Goal: Transaction & Acquisition: Subscribe to service/newsletter

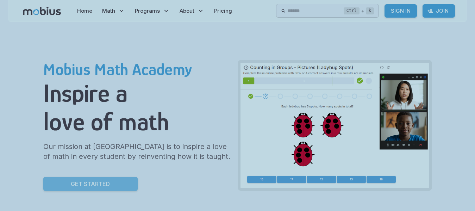
click at [121, 180] on link "Get Started" at bounding box center [90, 184] width 94 height 14
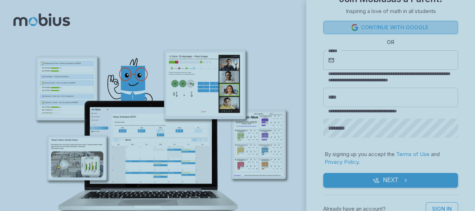
click at [372, 28] on link "Continue with Google" at bounding box center [390, 27] width 135 height 13
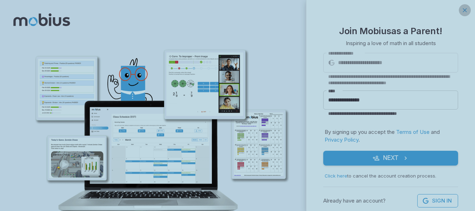
click at [465, 13] on icon "button" at bounding box center [464, 10] width 7 height 7
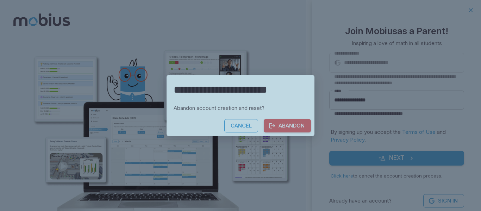
click at [287, 124] on button "Abandon" at bounding box center [287, 125] width 47 height 13
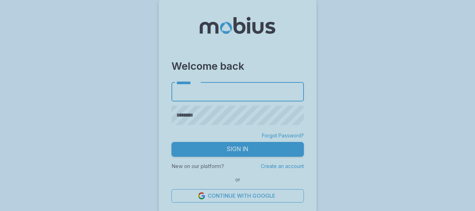
scroll to position [1, 0]
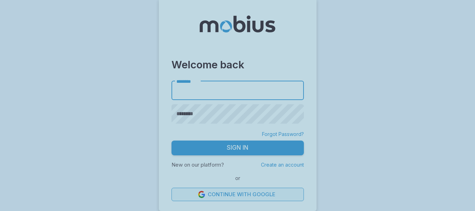
click at [269, 197] on link "Continue with Google" at bounding box center [237, 194] width 132 height 13
